Goal: Task Accomplishment & Management: Complete application form

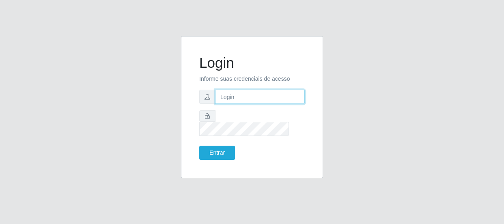
click at [232, 98] on input "text" at bounding box center [260, 97] width 90 height 14
type input "[EMAIL_ADDRESS][DOMAIN_NAME]"
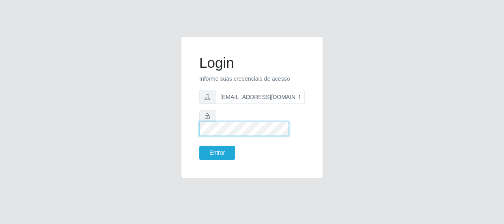
click at [199, 146] on button "Entrar" at bounding box center [217, 153] width 36 height 14
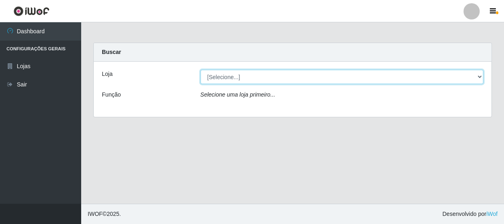
click at [246, 77] on select "[Selecione...] Hiper Queiroz - [GEOGRAPHIC_DATA]" at bounding box center [342, 77] width 283 height 14
select select "513"
click at [201, 70] on select "[Selecione...] Hiper Queiroz - [GEOGRAPHIC_DATA]" at bounding box center [342, 77] width 283 height 14
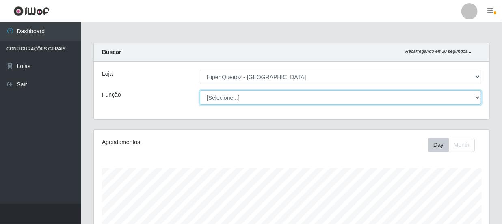
click at [232, 96] on select "[Selecione...] Embalador Embalador + Embalador ++ Operador de Caixa Operador de…" at bounding box center [340, 98] width 281 height 14
click at [200, 91] on select "[Selecione...] Embalador Embalador + Embalador ++ Operador de Caixa Operador de…" at bounding box center [340, 98] width 281 height 14
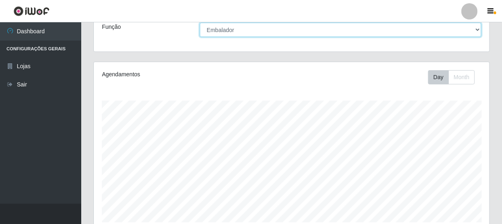
scroll to position [27, 0]
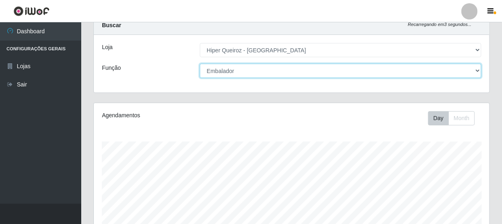
click at [261, 67] on select "[Selecione...] Embalador Embalador + Embalador ++ Operador de Caixa Operador de…" at bounding box center [340, 71] width 281 height 14
click at [200, 64] on select "[Selecione...] Embalador Embalador + Embalador ++ Operador de Caixa Operador de…" at bounding box center [340, 71] width 281 height 14
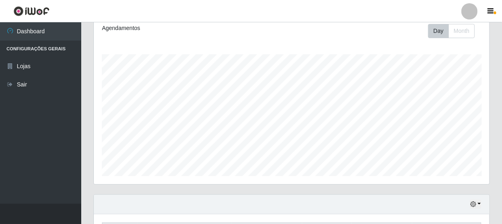
scroll to position [0, 0]
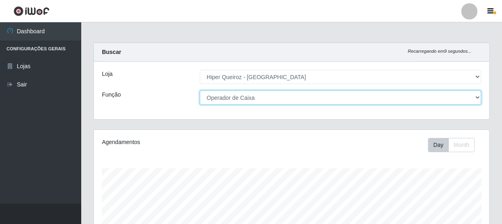
click at [268, 97] on select "[Selecione...] Embalador Embalador + Embalador ++ Operador de Caixa Operador de…" at bounding box center [340, 98] width 281 height 14
click at [200, 91] on select "[Selecione...] Embalador Embalador + Embalador ++ Operador de Caixa Operador de…" at bounding box center [340, 98] width 281 height 14
click at [262, 94] on select "[Selecione...] Embalador Embalador + Embalador ++ Operador de Caixa Operador de…" at bounding box center [340, 98] width 281 height 14
click at [200, 91] on select "[Selecione...] Embalador Embalador + Embalador ++ Operador de Caixa Operador de…" at bounding box center [340, 98] width 281 height 14
click at [233, 97] on select "[Selecione...] Embalador Embalador + Embalador ++ Operador de Caixa Operador de…" at bounding box center [340, 98] width 281 height 14
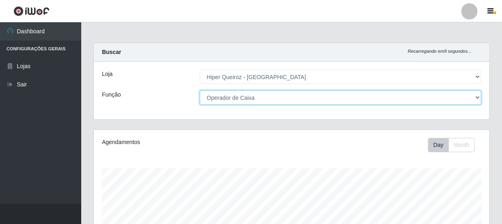
click at [200, 91] on select "[Selecione...] Embalador Embalador + Embalador ++ Operador de Caixa Operador de…" at bounding box center [340, 98] width 281 height 14
click at [264, 99] on select "[Selecione...] Embalador Embalador + Embalador ++ Operador de Caixa Operador de…" at bounding box center [340, 98] width 281 height 14
select select "72"
click at [200, 91] on select "[Selecione...] Embalador Embalador + Embalador ++ Operador de Caixa Operador de…" at bounding box center [340, 98] width 281 height 14
